Goal: Manage account settings

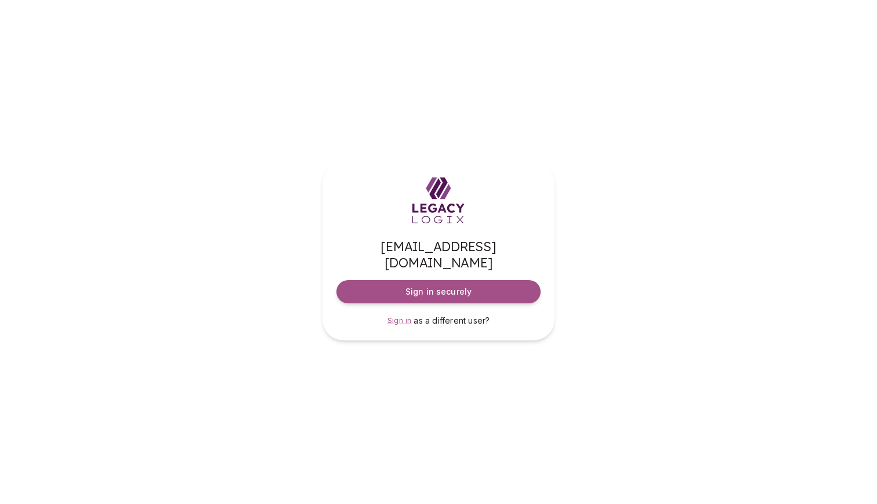
click at [398, 316] on span "Sign in" at bounding box center [399, 320] width 24 height 9
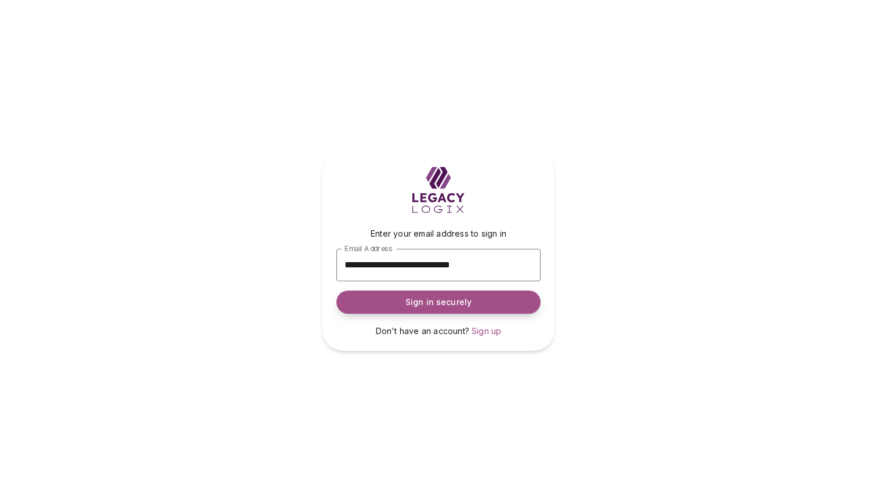
click at [448, 306] on span "Sign in securely" at bounding box center [438, 302] width 66 height 12
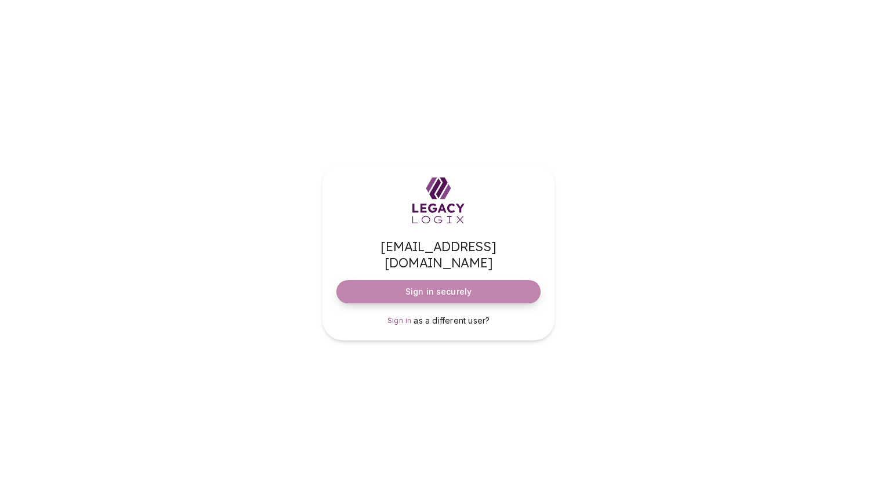
click at [434, 286] on span "Sign in securely" at bounding box center [438, 292] width 66 height 12
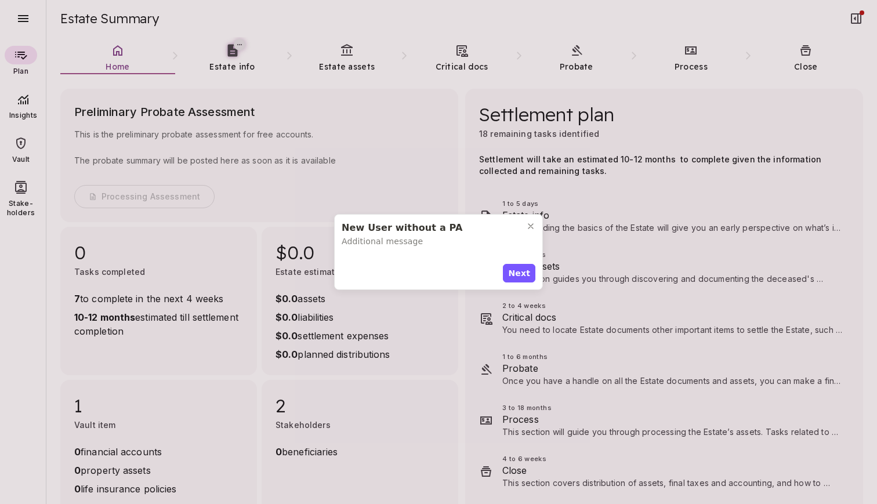
click at [531, 225] on icon "Close modal" at bounding box center [530, 226] width 9 height 9
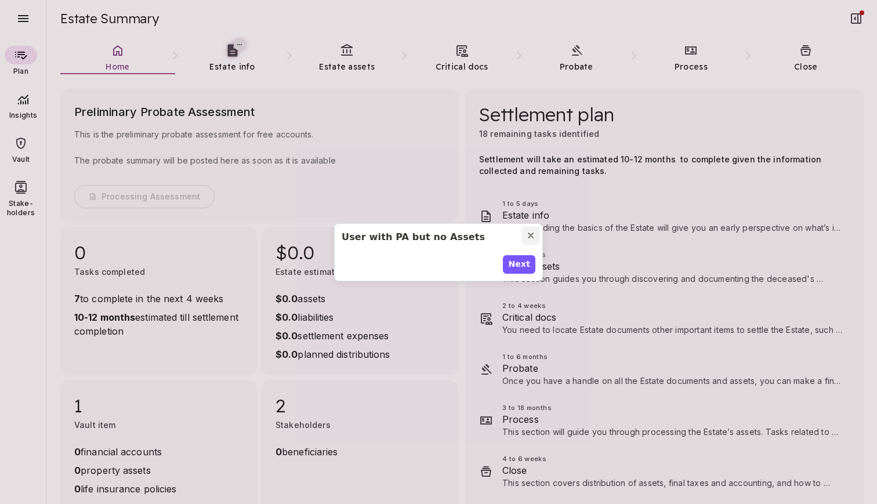
click at [533, 236] on icon "Close modal" at bounding box center [530, 235] width 9 height 9
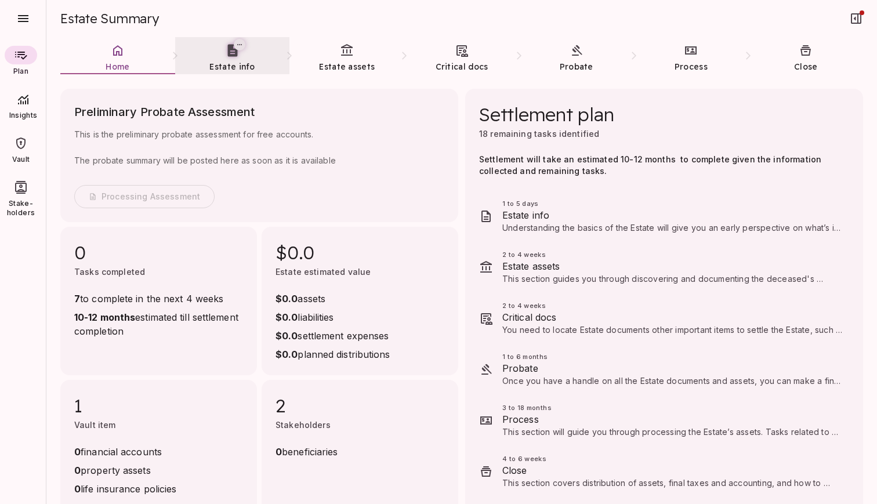
click at [234, 68] on span "Estate info" at bounding box center [231, 66] width 45 height 10
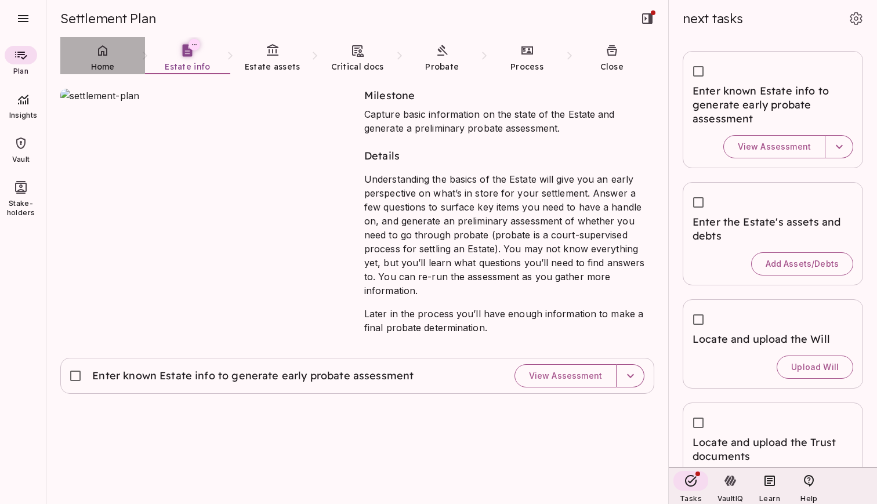
click at [106, 65] on span "Home" at bounding box center [103, 66] width 24 height 10
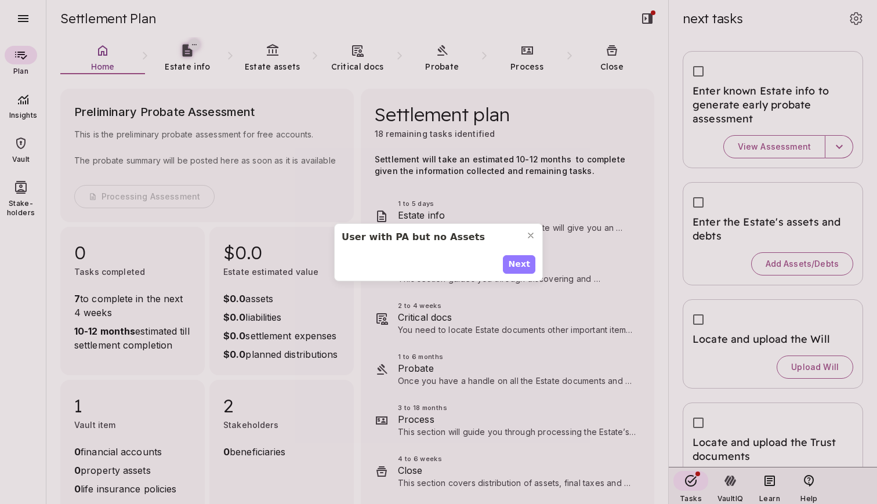
click at [525, 265] on span "Next" at bounding box center [519, 264] width 22 height 12
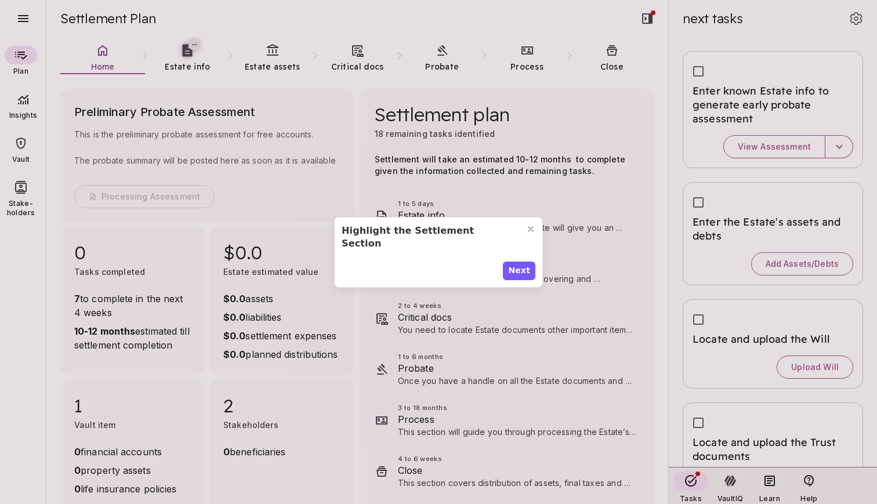
click at [525, 265] on span "Next" at bounding box center [519, 271] width 22 height 12
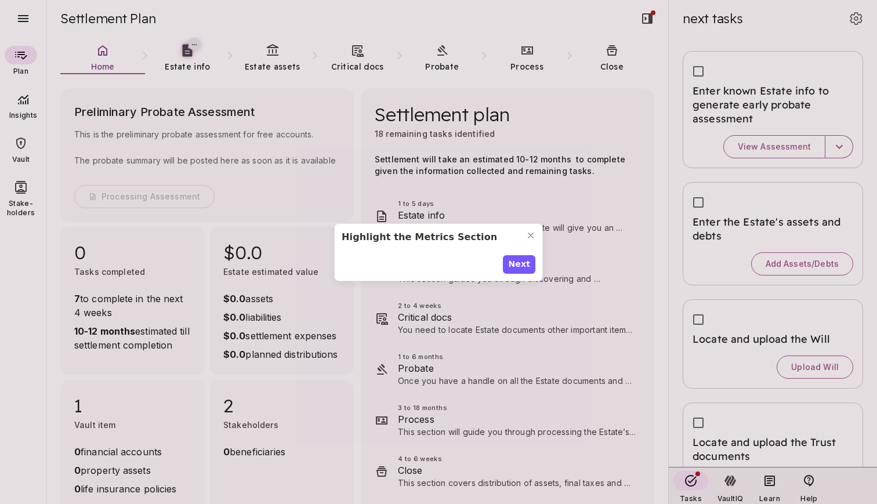
click at [525, 265] on span "Next" at bounding box center [519, 264] width 22 height 12
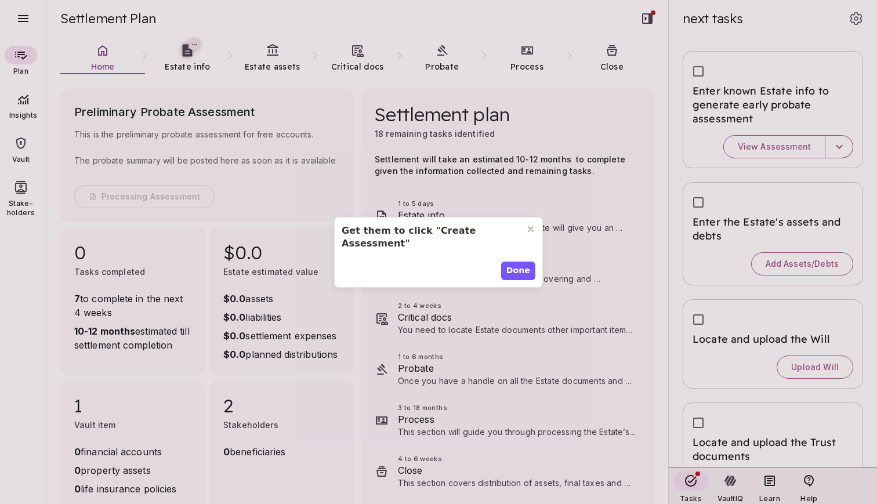
click at [525, 265] on span "Done" at bounding box center [518, 271] width 24 height 12
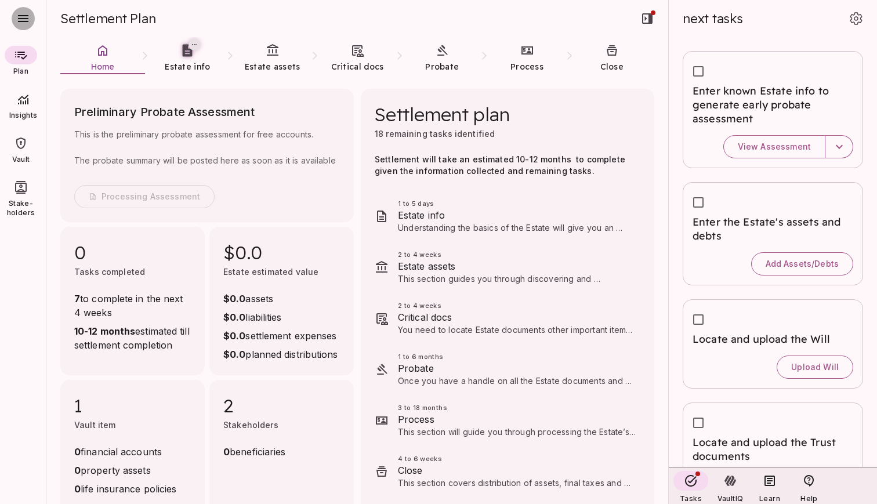
click at [17, 20] on icon "button" at bounding box center [23, 19] width 14 height 14
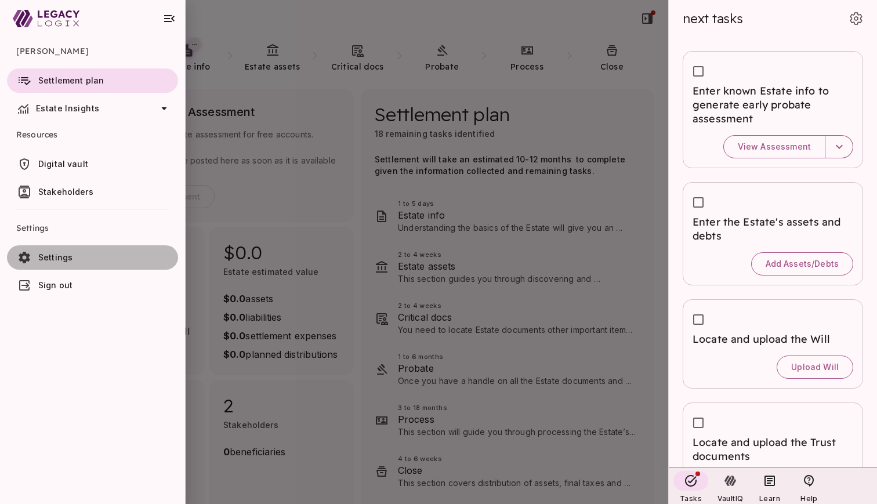
click at [101, 262] on span "Settings" at bounding box center [105, 258] width 135 height 12
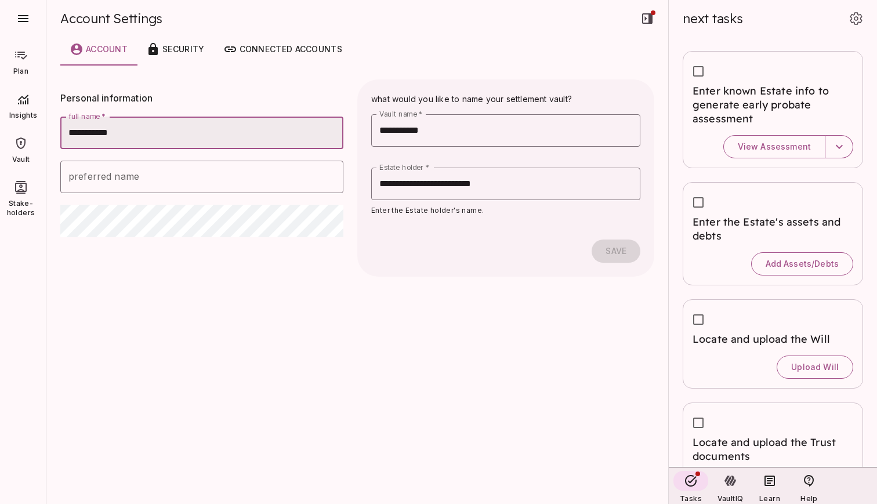
click at [23, 20] on icon "button" at bounding box center [23, 19] width 14 height 14
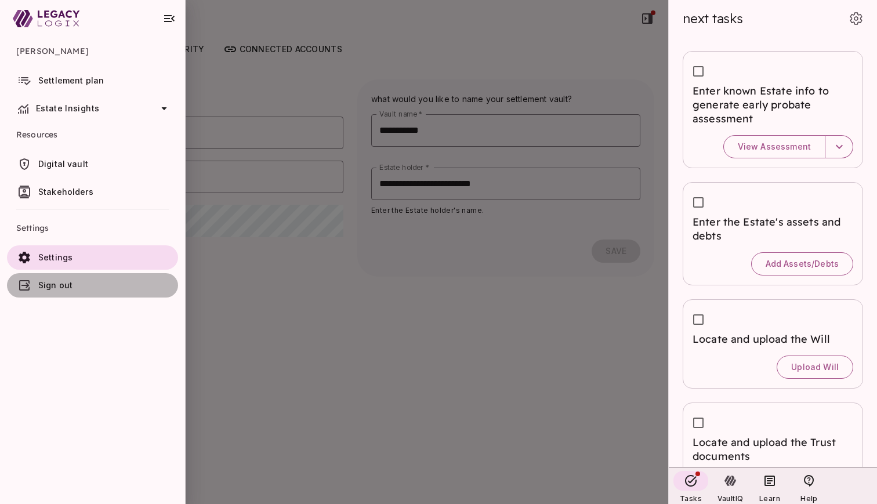
click at [77, 285] on span "Sign out" at bounding box center [105, 286] width 135 height 12
